Goal: Information Seeking & Learning: Learn about a topic

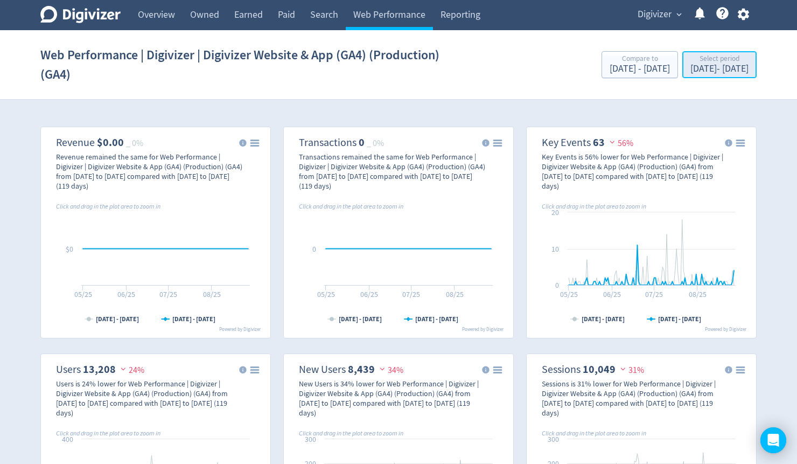
click at [690, 69] on div "May 1, 2025 - Aug 27, 2025" at bounding box center [719, 69] width 58 height 10
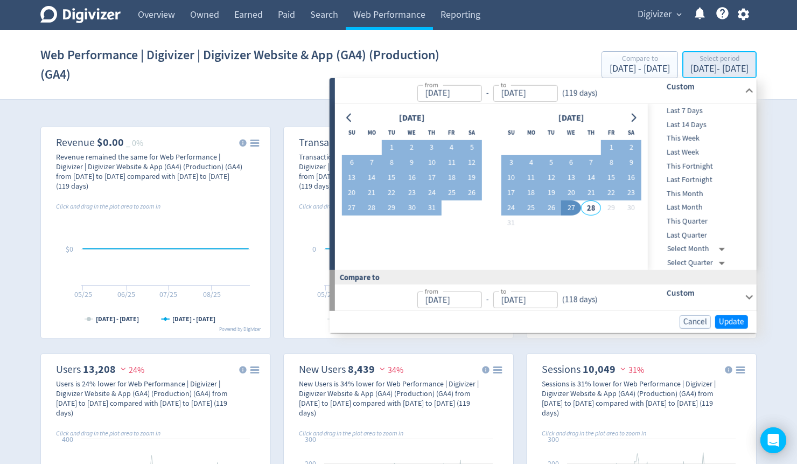
type input "May 01, 2025"
type input "[DATE]"
type input "Jan 02, 2025"
type input "Apr 30, 2025"
click at [345, 120] on icon "Go to previous month" at bounding box center [349, 117] width 9 height 9
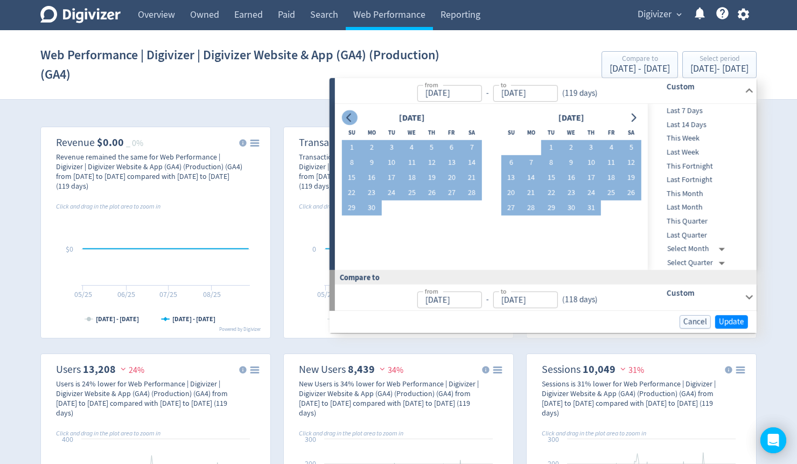
click at [342, 117] on button "Go to previous month" at bounding box center [349, 117] width 16 height 15
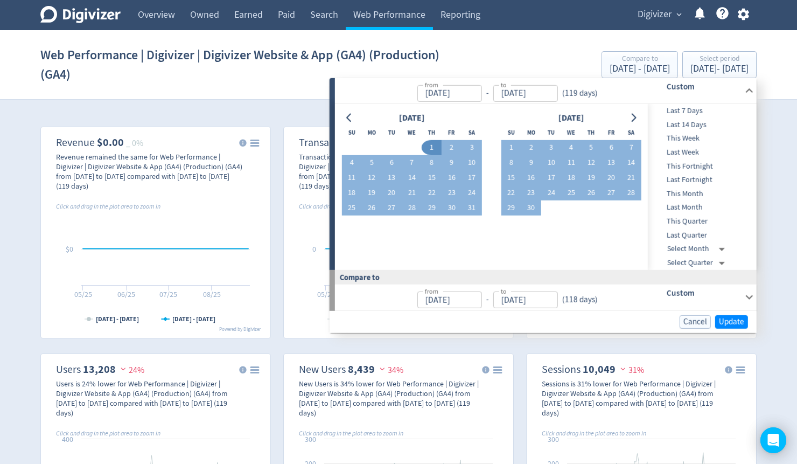
click at [101, 93] on section "Web Performance | Digivizer | Digivizer Website & App (GA4) (Production) (GA4) …" at bounding box center [398, 64] width 797 height 69
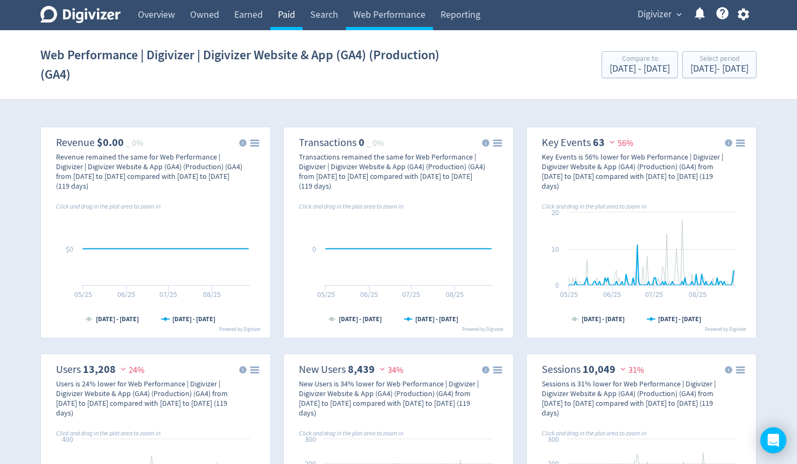
click at [295, 16] on link "Paid" at bounding box center [286, 15] width 32 height 30
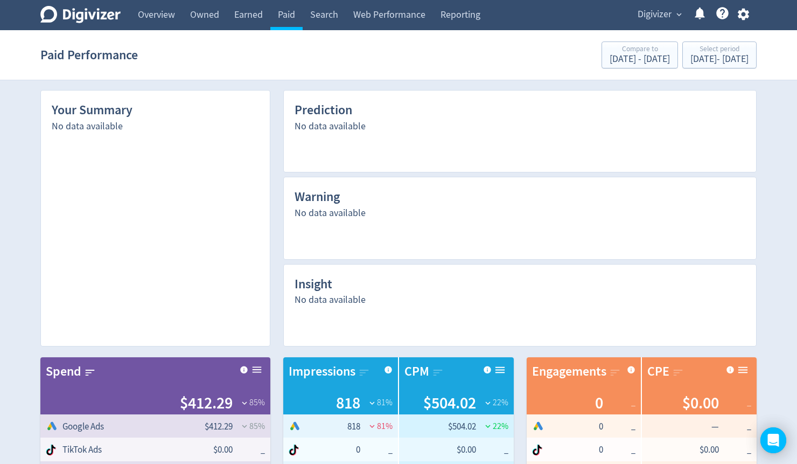
click at [659, 15] on span "Digivizer" at bounding box center [654, 14] width 34 height 17
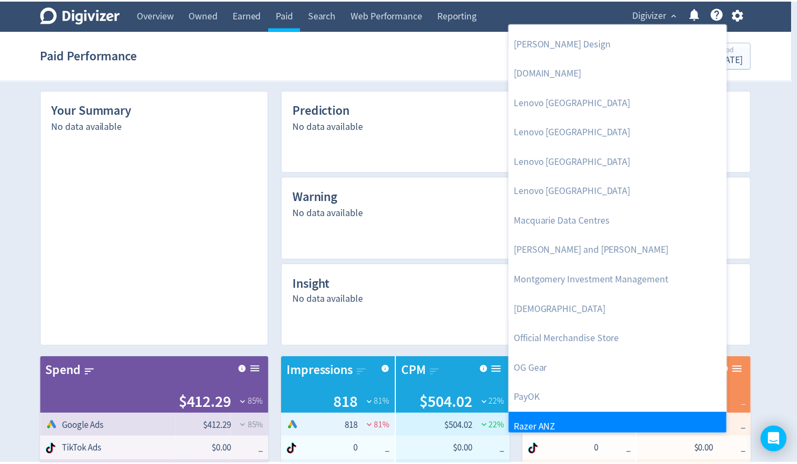
scroll to position [943, 0]
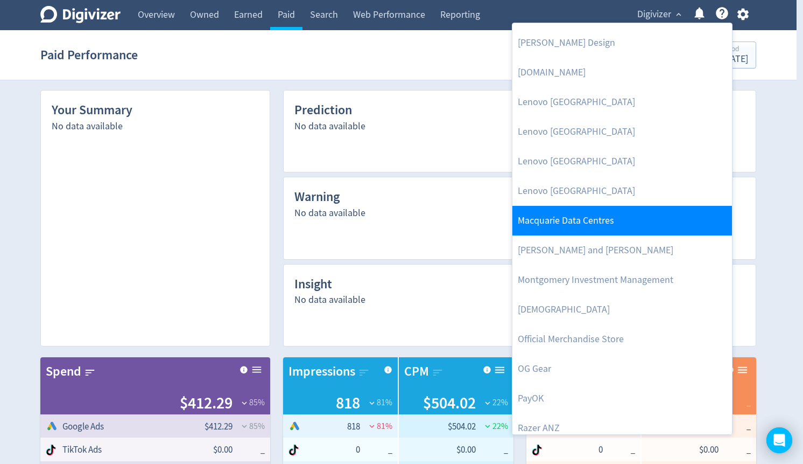
click at [610, 217] on link "Macquarie Data Centres" at bounding box center [623, 221] width 220 height 30
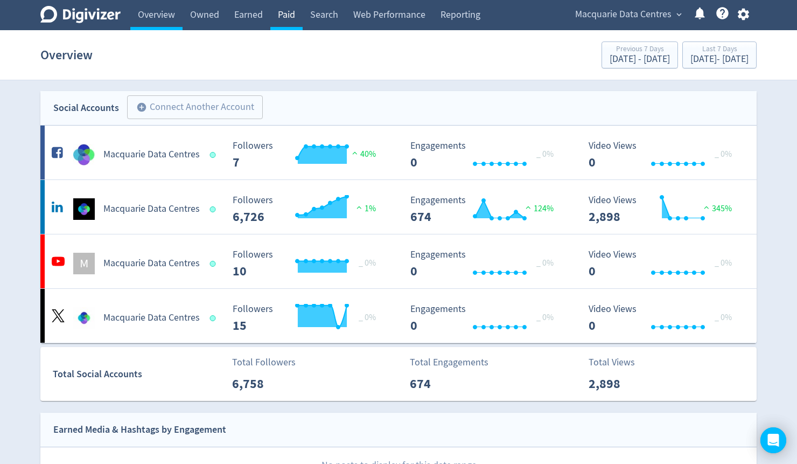
click at [284, 15] on link "Paid" at bounding box center [286, 15] width 32 height 30
click at [285, 15] on link "Paid" at bounding box center [286, 15] width 32 height 30
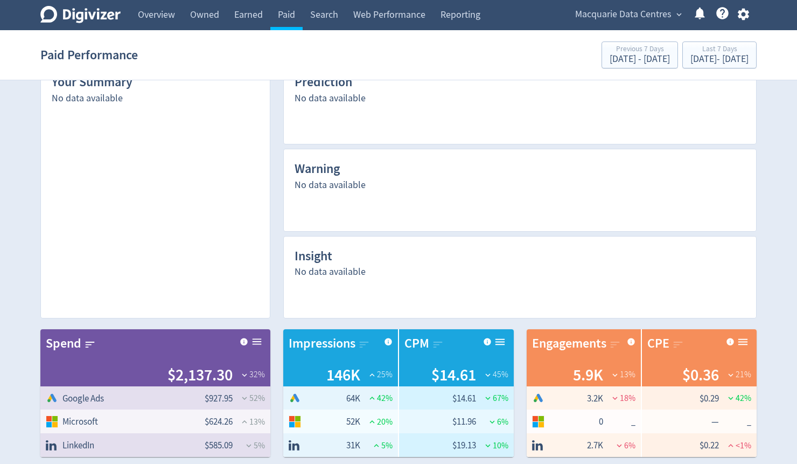
scroll to position [43, 0]
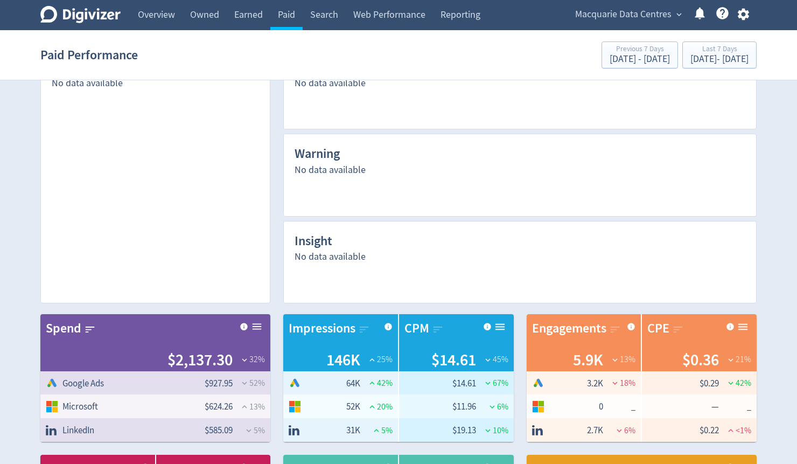
click at [738, 15] on icon "button" at bounding box center [743, 14] width 15 height 15
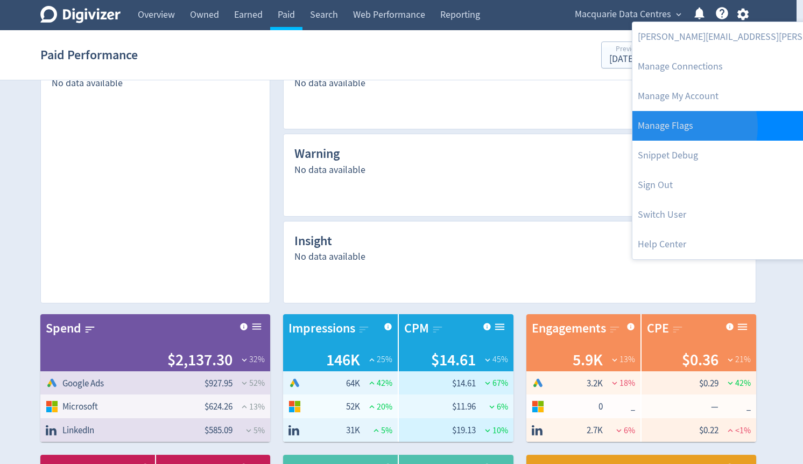
click at [679, 127] on link "Manage Flags" at bounding box center [776, 126] width 287 height 30
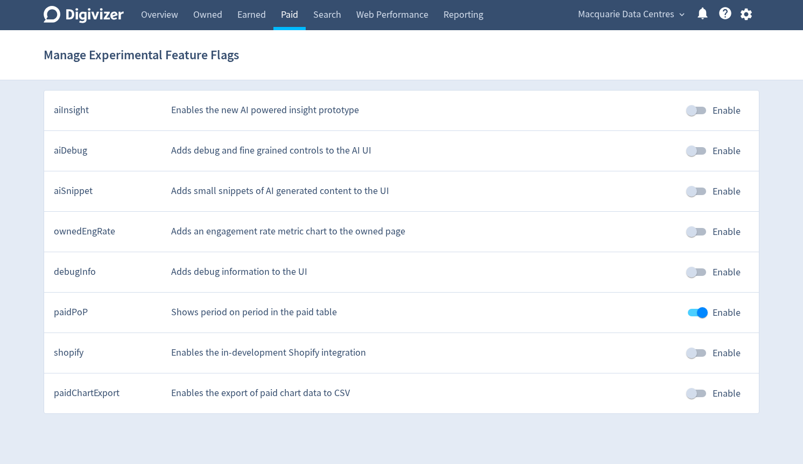
click at [287, 19] on link "Paid" at bounding box center [289, 15] width 32 height 30
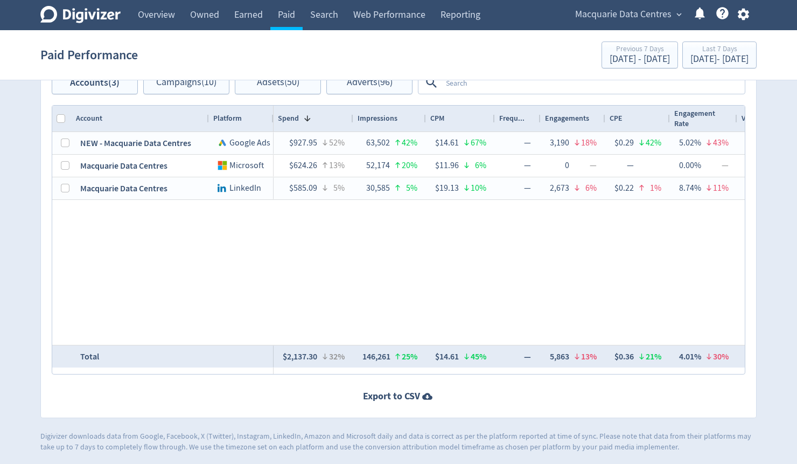
scroll to position [757, 0]
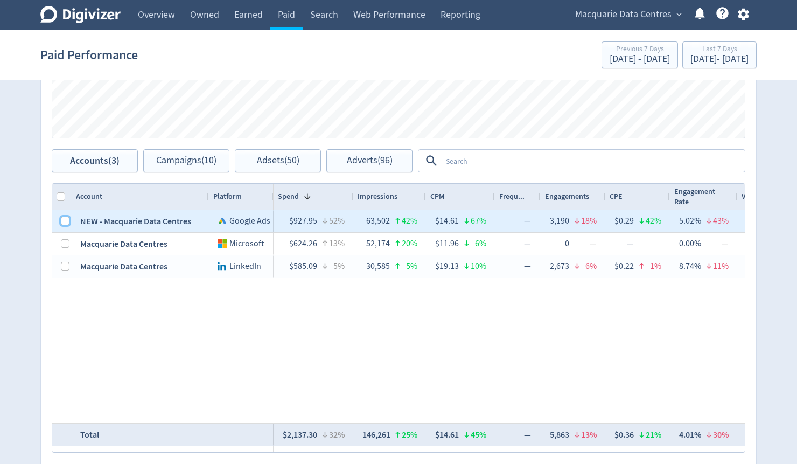
click at [64, 220] on input "Press Space to toggle row selection (unchecked)" at bounding box center [65, 220] width 9 height 9
checkbox input "true"
checkbox input "false"
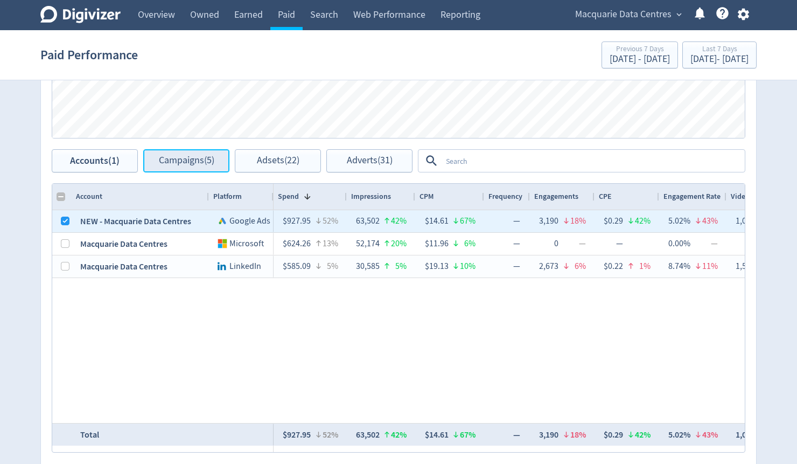
click at [196, 158] on span "Campaigns (5)" at bounding box center [186, 161] width 55 height 10
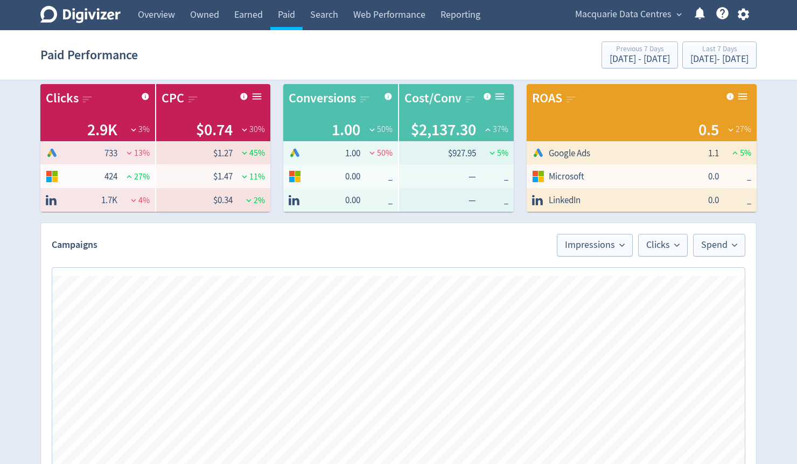
scroll to position [413, 0]
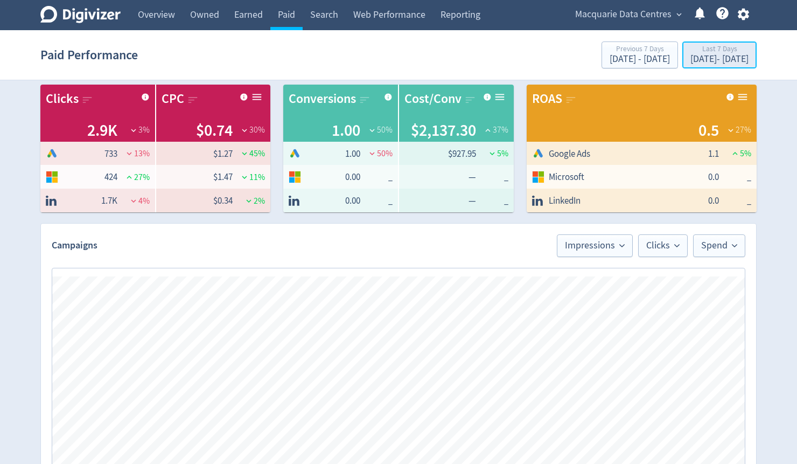
click at [704, 60] on div "[DATE] - [DATE]" at bounding box center [719, 59] width 58 height 10
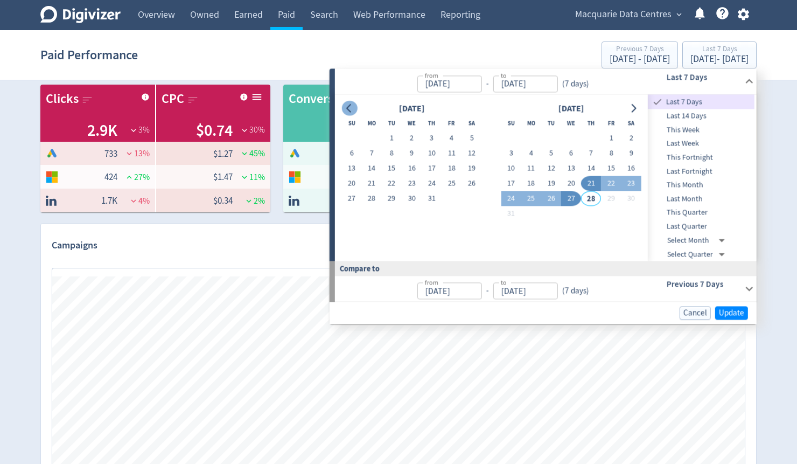
click at [353, 111] on icon "Go to previous month" at bounding box center [349, 108] width 9 height 9
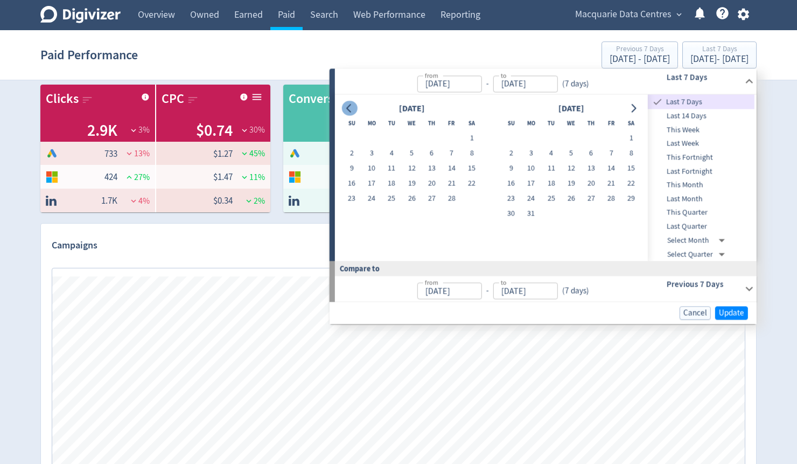
click at [353, 111] on icon "Go to previous month" at bounding box center [349, 108] width 9 height 9
click at [407, 138] on button "1" at bounding box center [412, 138] width 20 height 15
type input "[DATE]"
click at [633, 105] on icon "Go to next month" at bounding box center [633, 108] width 5 height 9
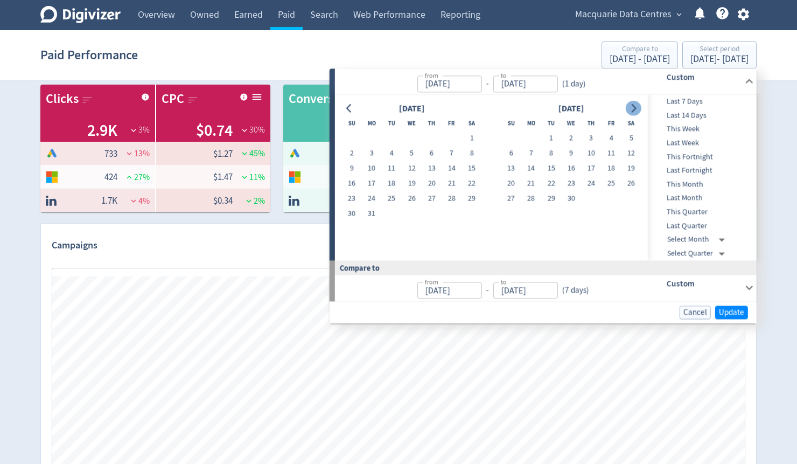
click at [633, 105] on icon "Go to next month" at bounding box center [633, 108] width 5 height 9
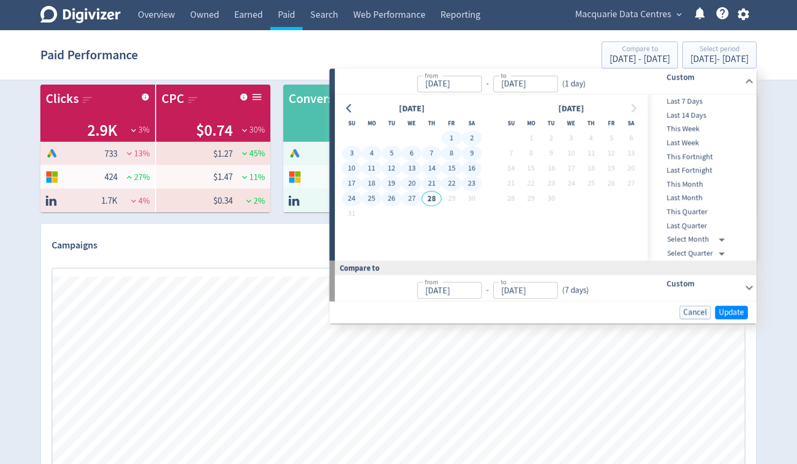
click at [413, 197] on button "27" at bounding box center [412, 198] width 20 height 15
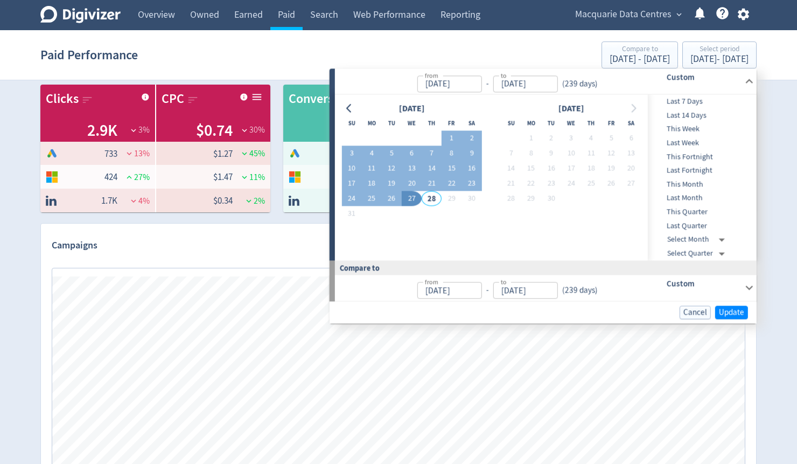
type input "[DATE]"
click at [734, 310] on span "Update" at bounding box center [731, 312] width 25 height 8
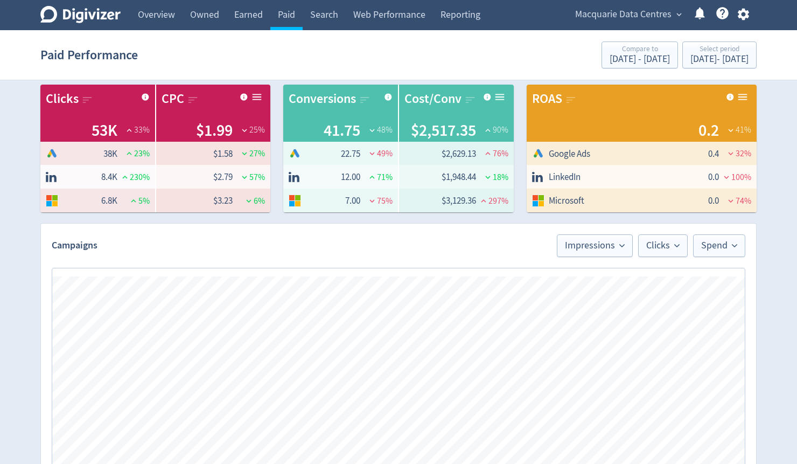
scroll to position [499, 0]
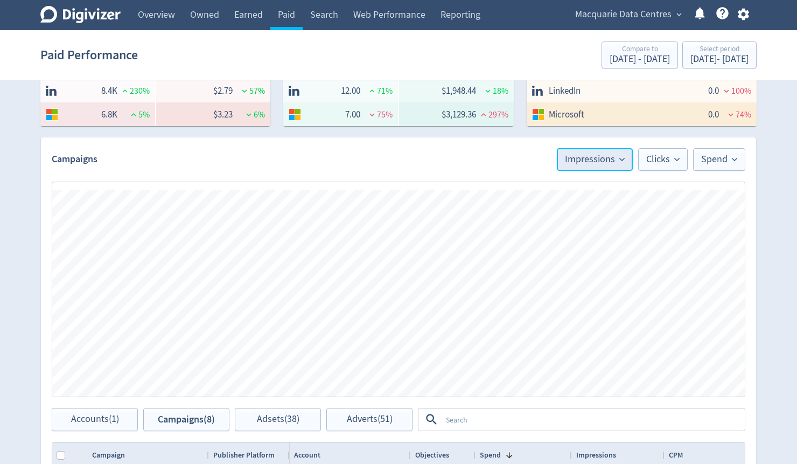
click at [588, 157] on span "Impressions" at bounding box center [595, 160] width 60 height 10
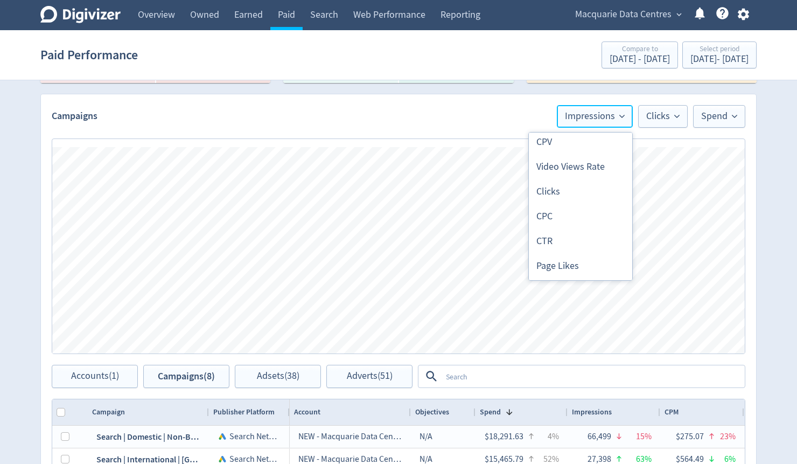
scroll to position [206, 0]
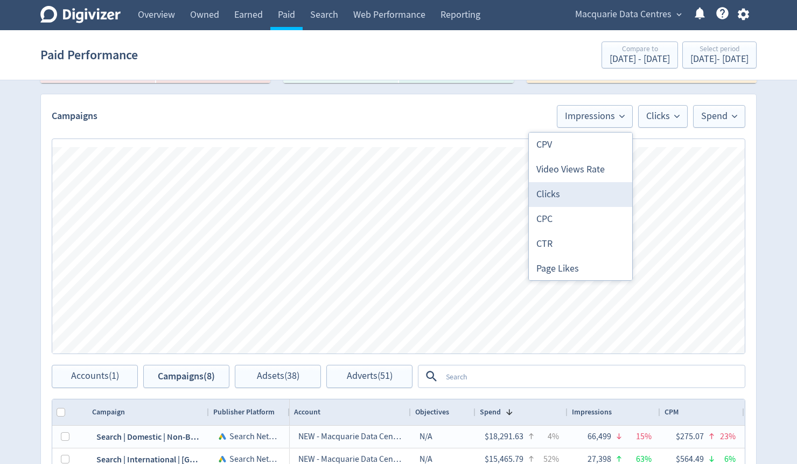
click at [548, 192] on li "Clicks" at bounding box center [580, 194] width 103 height 25
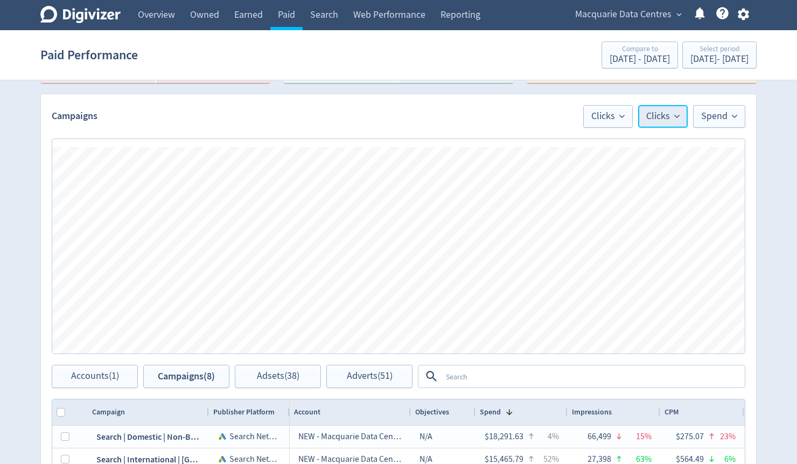
click at [663, 118] on span "Clicks" at bounding box center [662, 116] width 33 height 10
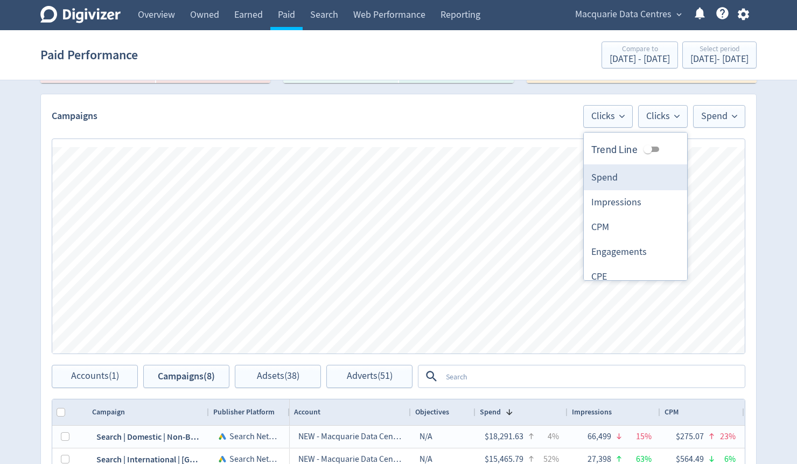
click at [631, 176] on li "Spend" at bounding box center [635, 177] width 103 height 25
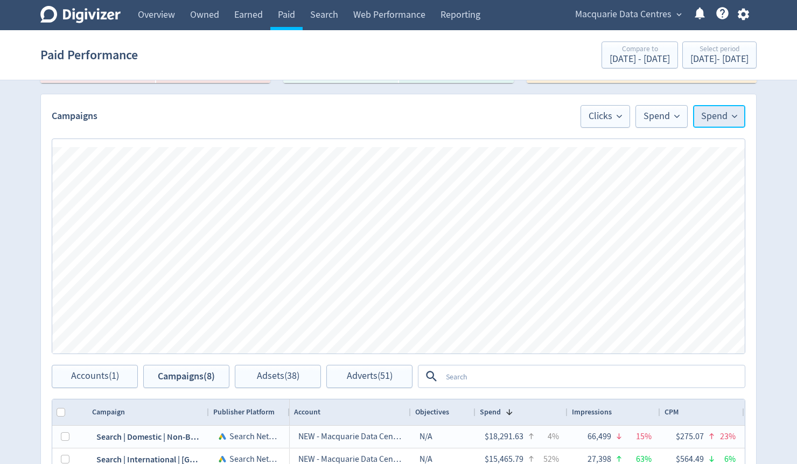
click at [712, 117] on span "Spend" at bounding box center [719, 116] width 36 height 10
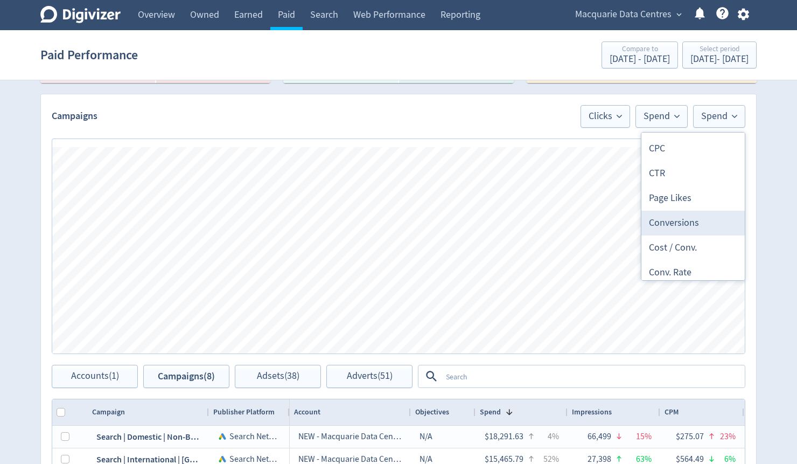
click at [690, 218] on li "Conversions" at bounding box center [692, 222] width 103 height 25
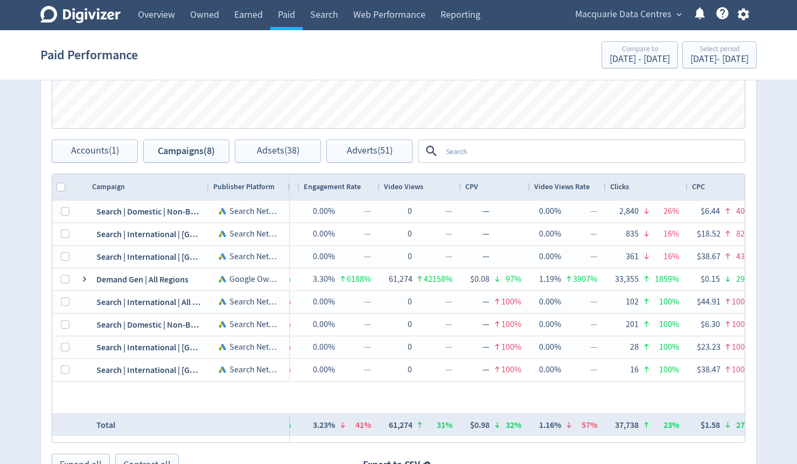
scroll to position [0, 0]
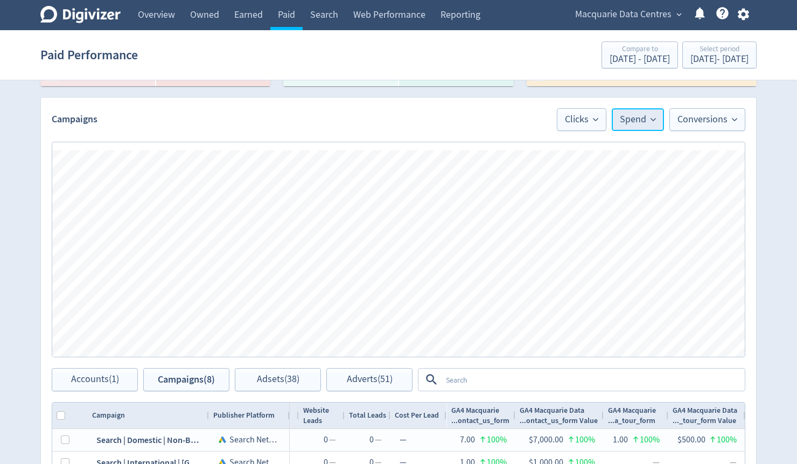
click at [647, 121] on span "Spend" at bounding box center [638, 120] width 36 height 10
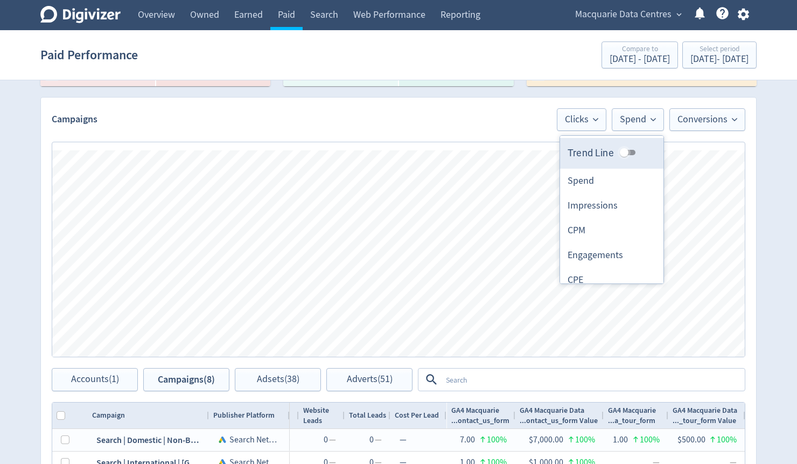
click at [622, 151] on input "Trend Line" at bounding box center [624, 152] width 39 height 13
checkbox input "true"
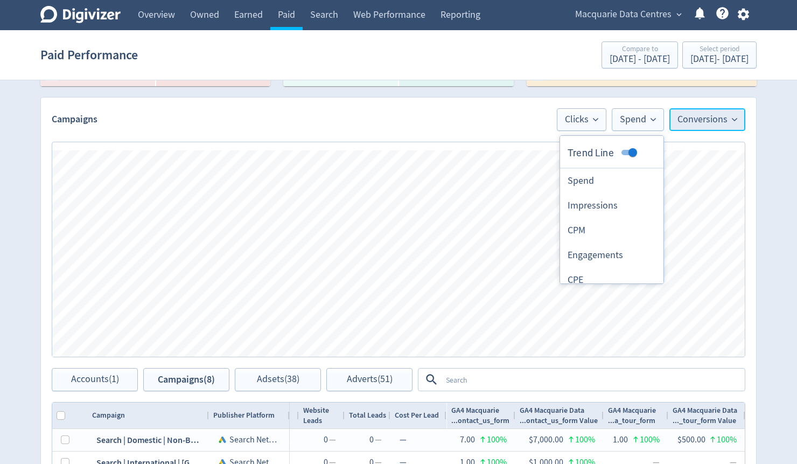
click at [712, 121] on span "Conversions" at bounding box center [707, 120] width 60 height 10
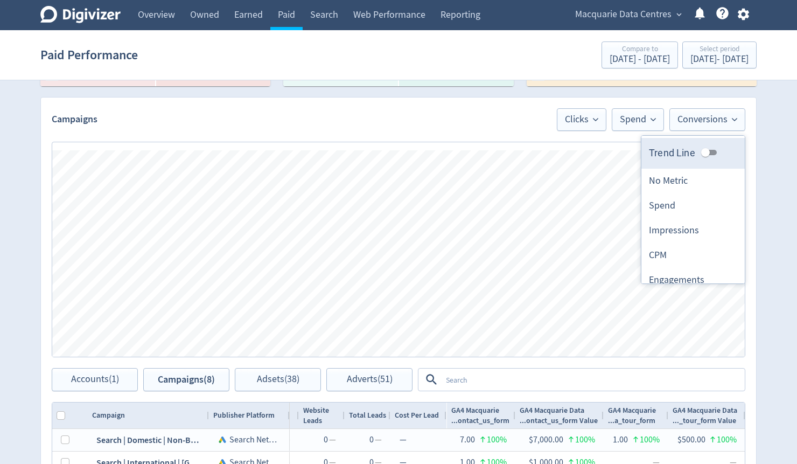
click at [705, 151] on input "Trend Line" at bounding box center [705, 152] width 39 height 13
click at [705, 151] on input "Trend Line" at bounding box center [713, 152] width 39 height 13
checkbox input "false"
click at [589, 121] on span "Clicks" at bounding box center [581, 120] width 33 height 10
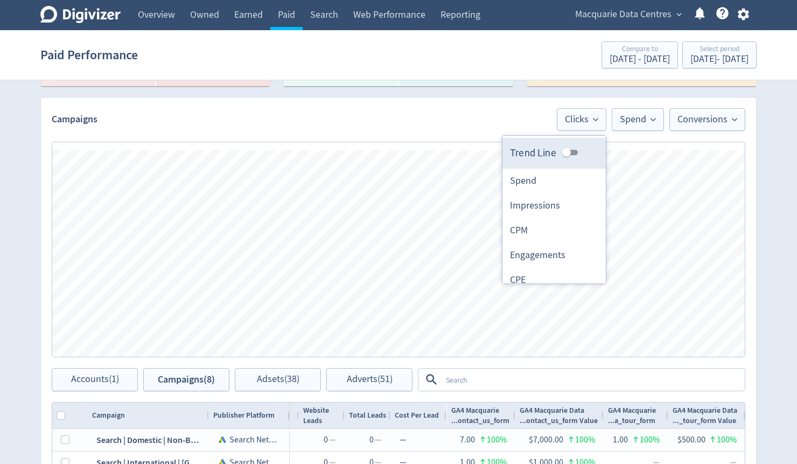
click at [569, 149] on input "Trend Line" at bounding box center [566, 152] width 39 height 13
checkbox input "true"
click at [763, 170] on div "Your Summary No data available Prediction No data available Warning No data ava…" at bounding box center [398, 143] width 735 height 1211
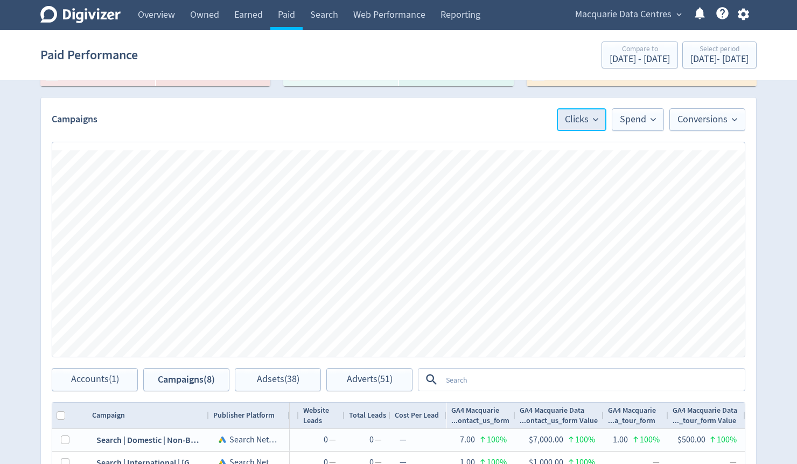
click at [595, 117] on icon at bounding box center [595, 119] width 5 height 5
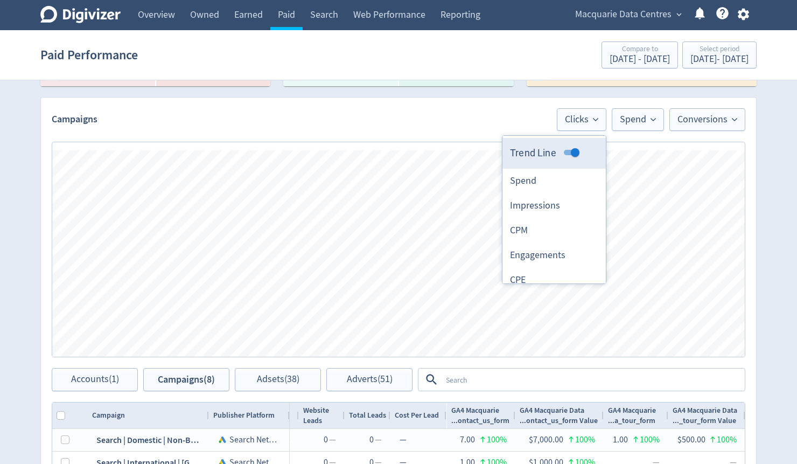
click at [574, 147] on input "Trend Line" at bounding box center [575, 152] width 39 height 13
checkbox input "false"
click at [766, 108] on div "Your Summary No data available Prediction No data available Warning No data ava…" at bounding box center [398, 143] width 735 height 1211
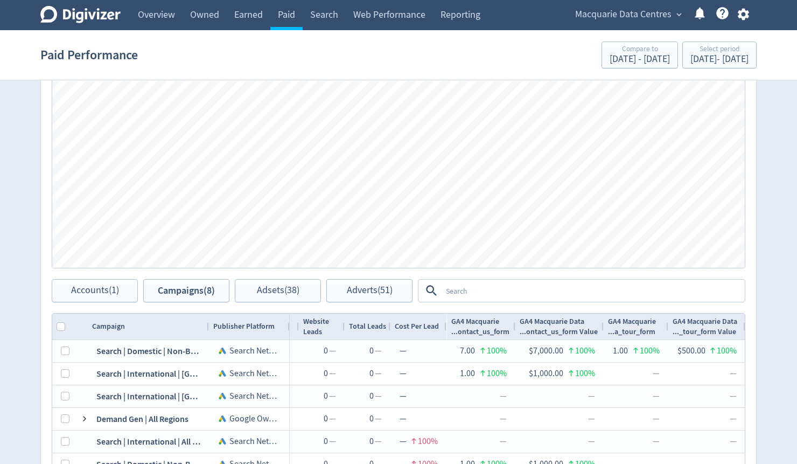
scroll to position [668, 0]
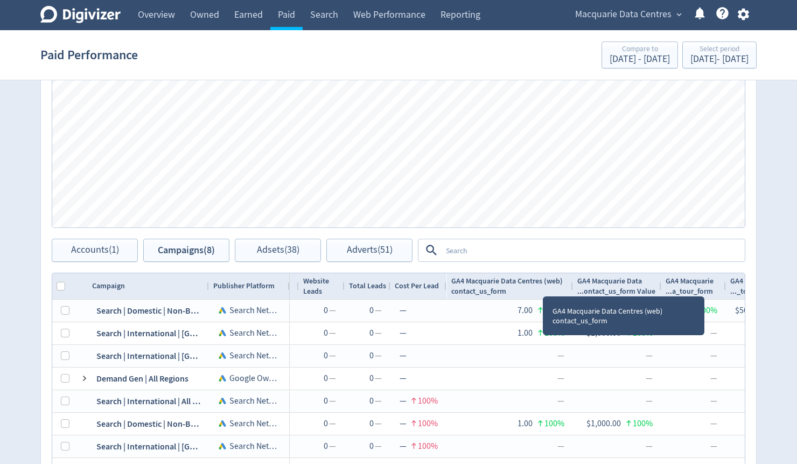
drag, startPoint x: 513, startPoint y: 284, endPoint x: 570, endPoint y: 293, distance: 58.4
click at [570, 293] on div at bounding box center [572, 286] width 4 height 26
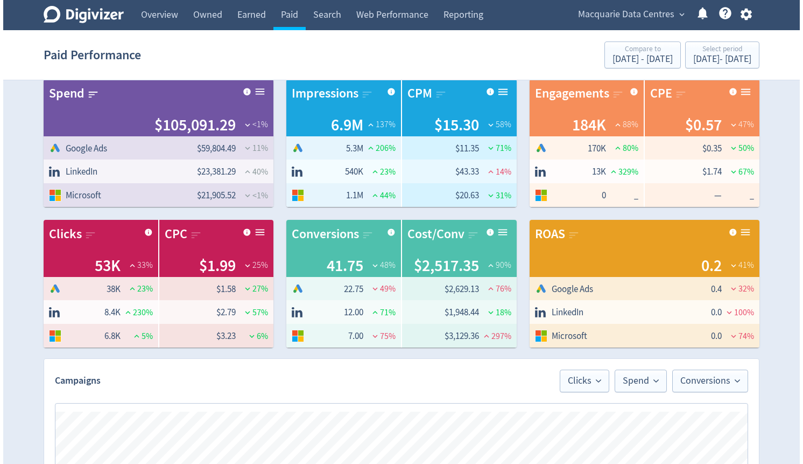
scroll to position [271, 0]
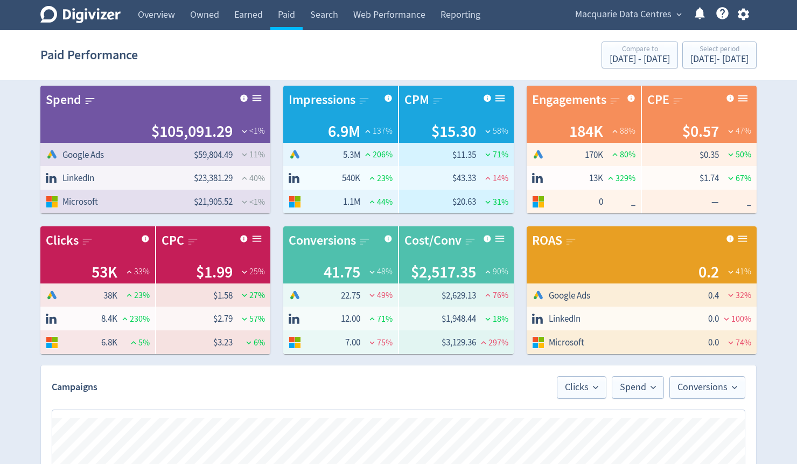
click at [742, 16] on icon "button" at bounding box center [742, 15] width 11 height 12
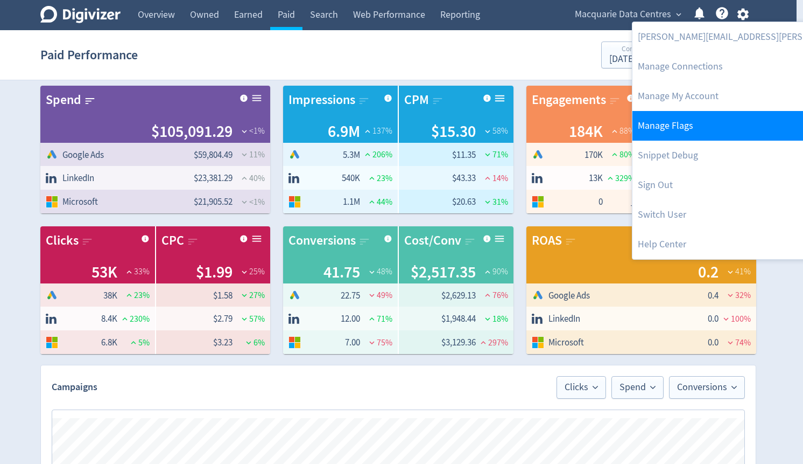
click at [683, 121] on link "Manage Flags" at bounding box center [776, 126] width 287 height 30
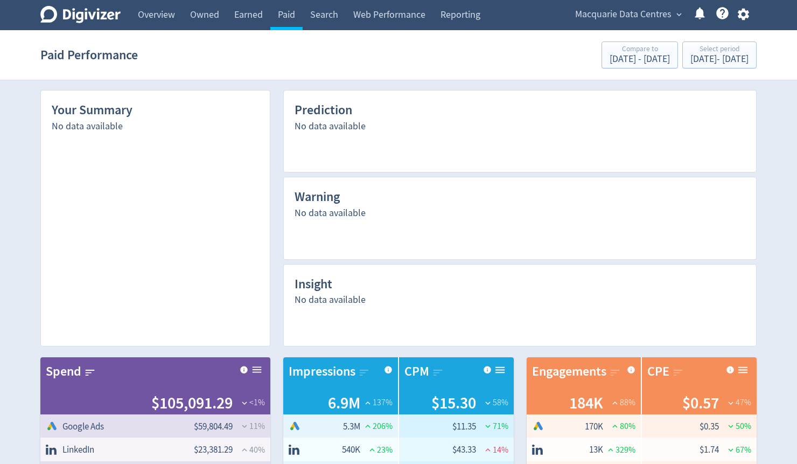
scroll to position [0, 2125]
click at [739, 19] on icon "button" at bounding box center [743, 14] width 15 height 15
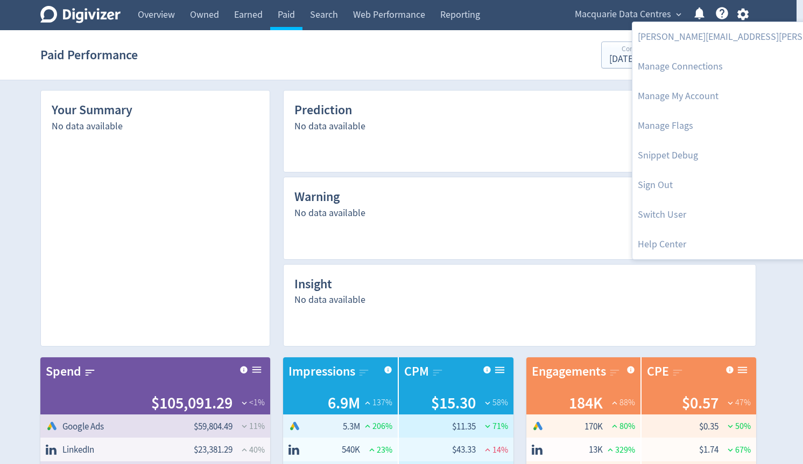
click at [784, 125] on div at bounding box center [401, 232] width 803 height 464
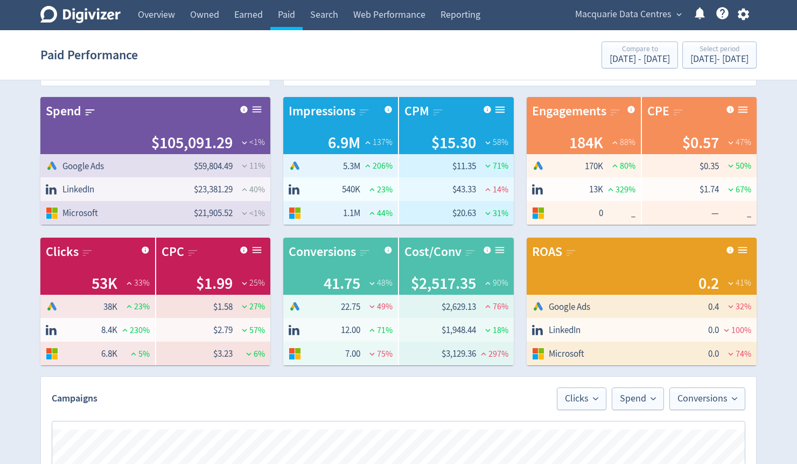
scroll to position [258, 0]
